Goal: Check status: Check status

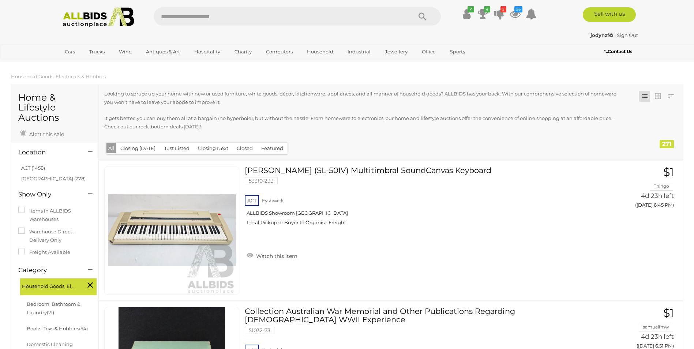
scroll to position [452, 0]
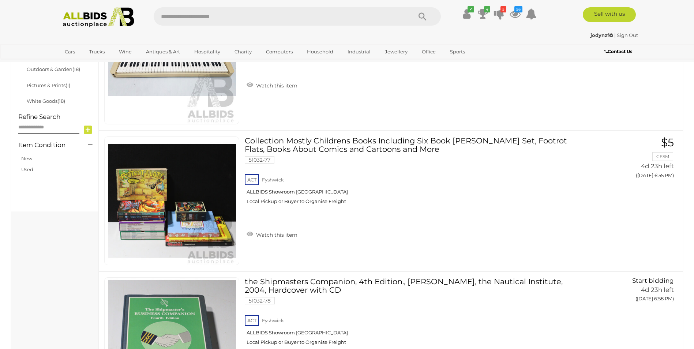
click at [80, 25] on img at bounding box center [98, 17] width 79 height 20
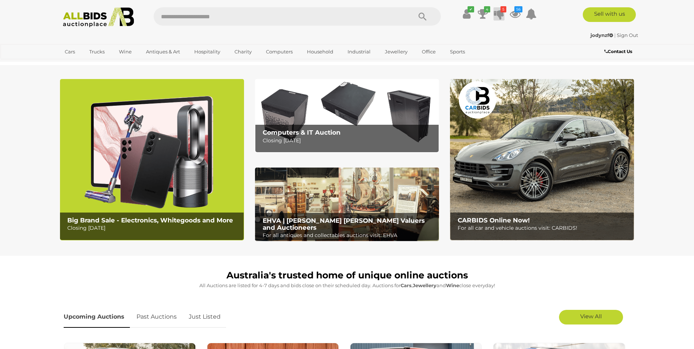
click at [498, 15] on icon at bounding box center [499, 13] width 10 height 13
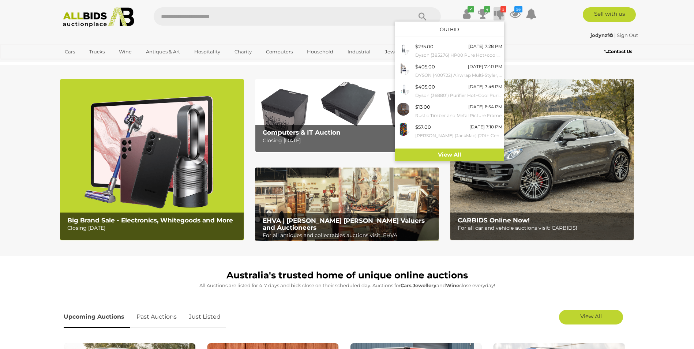
click at [484, 5] on div "✔ Track & Trace 4 5" at bounding box center [347, 14] width 694 height 29
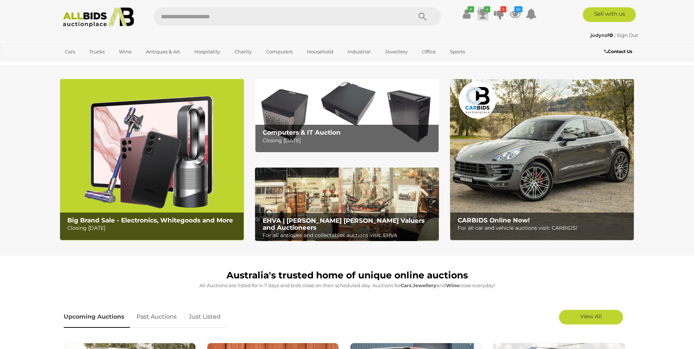
click at [484, 10] on icon "4" at bounding box center [487, 9] width 6 height 6
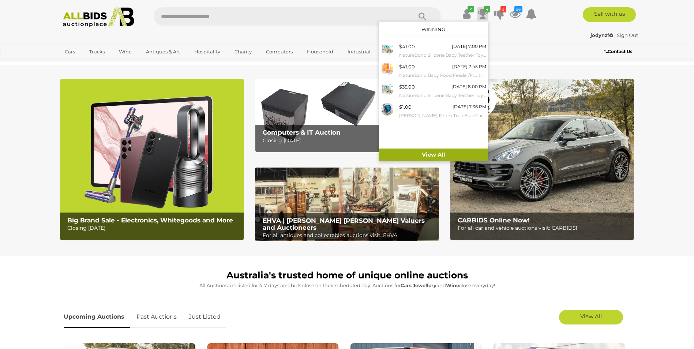
click at [428, 157] on link "View All" at bounding box center [433, 155] width 109 height 13
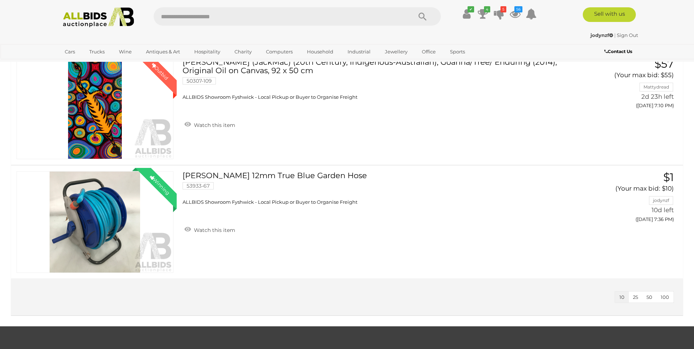
scroll to position [1025, 0]
